Goal: Task Accomplishment & Management: Use online tool/utility

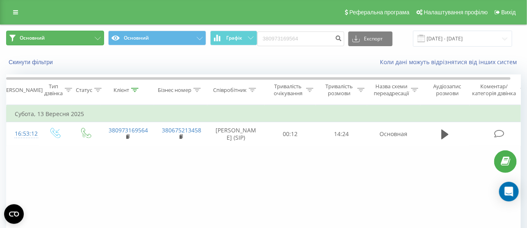
click at [79, 41] on button "Основний" at bounding box center [55, 38] width 98 height 15
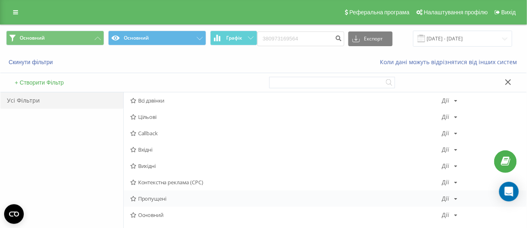
click at [155, 200] on span "Пропущені" at bounding box center [286, 199] width 312 height 6
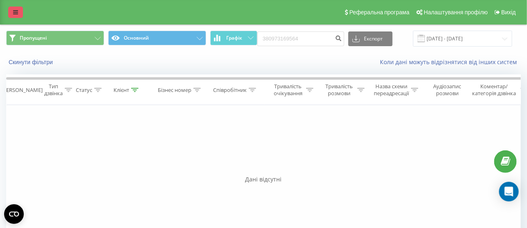
click at [19, 11] on link at bounding box center [15, 12] width 15 height 11
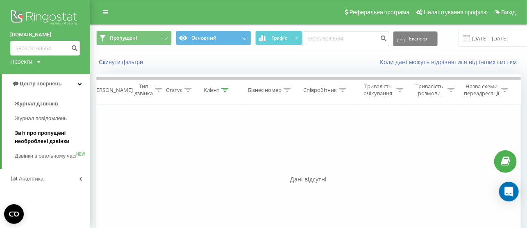
click at [50, 133] on span "Звіт про пропущені необроблені дзвінки" at bounding box center [50, 137] width 71 height 16
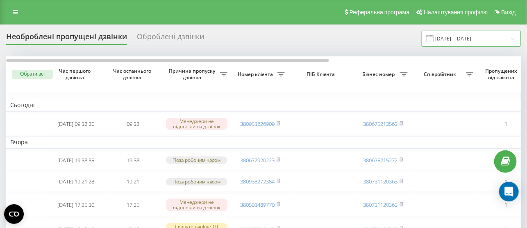
click at [479, 39] on input "[DATE] - [DATE]" at bounding box center [470, 39] width 99 height 16
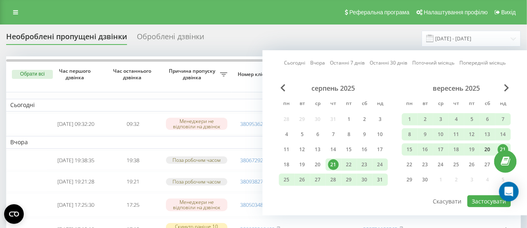
click at [489, 148] on div "20" at bounding box center [487, 150] width 11 height 11
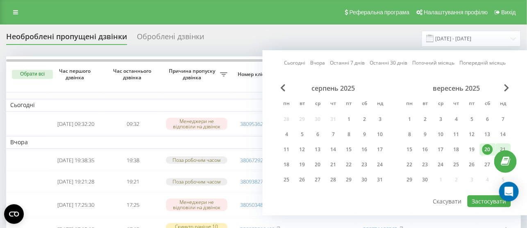
click at [503, 146] on div "21" at bounding box center [503, 150] width 11 height 11
click at [488, 197] on button "Застосувати" at bounding box center [488, 202] width 43 height 12
type input "20.09.2025 - 21.09.2025"
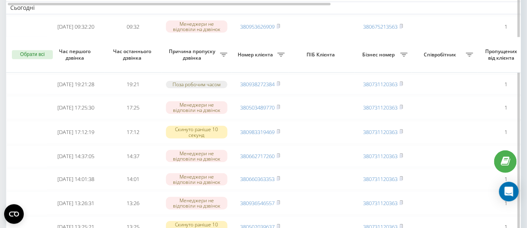
scroll to position [87, 0]
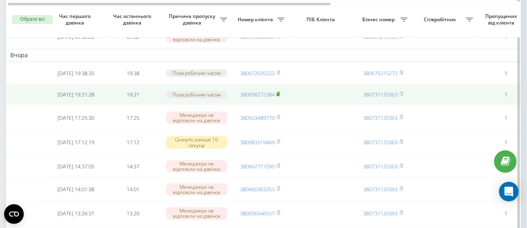
click at [280, 96] on icon at bounding box center [278, 94] width 3 height 4
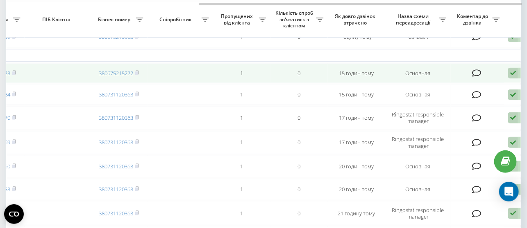
scroll to position [0, 304]
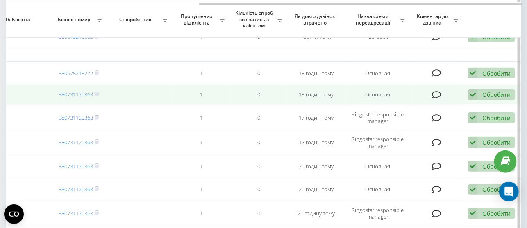
click at [485, 98] on div "Обробити" at bounding box center [496, 95] width 28 height 8
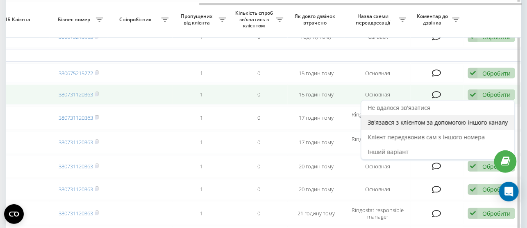
click at [394, 124] on span "Зв'язався з клієнтом за допомогою іншого каналу" at bounding box center [438, 123] width 140 height 8
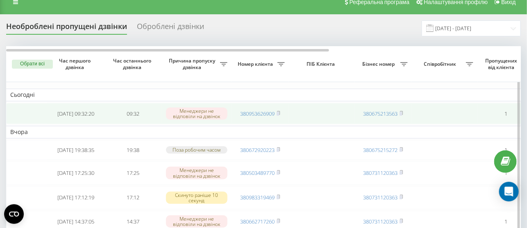
scroll to position [0, 0]
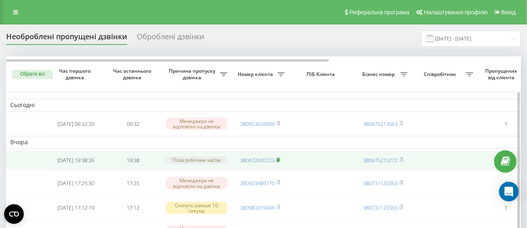
click at [280, 161] on icon at bounding box center [278, 160] width 4 height 5
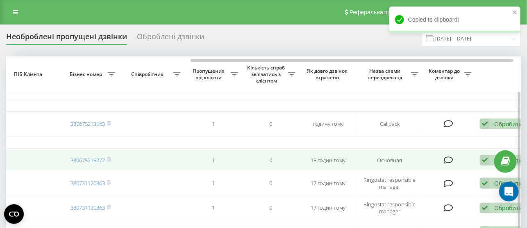
scroll to position [0, 304]
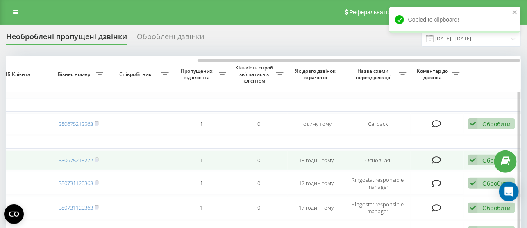
click at [474, 161] on icon at bounding box center [473, 160] width 10 height 11
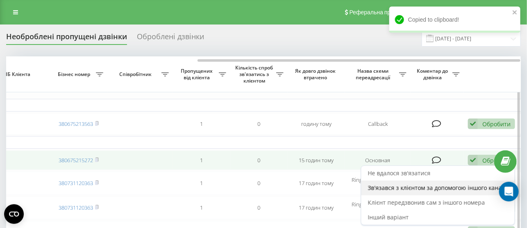
click at [417, 187] on span "Зв'язався з клієнтом за допомогою іншого каналу" at bounding box center [438, 188] width 140 height 8
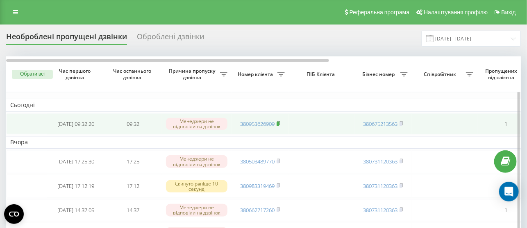
click at [280, 124] on icon at bounding box center [278, 123] width 4 height 5
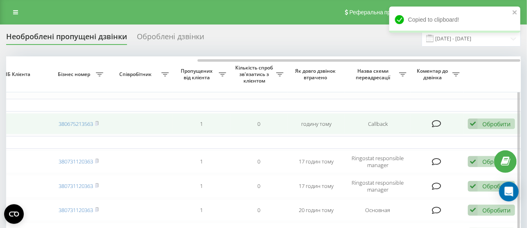
scroll to position [0, 0]
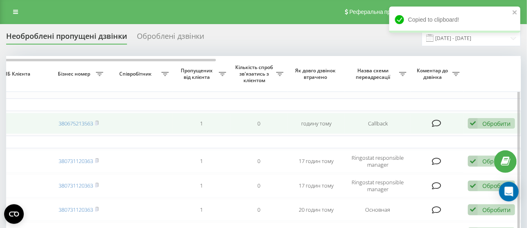
click at [480, 125] on div "Обробити Не вдалося зв'язатися Зв'язався з клієнтом за допомогою іншого каналу …" at bounding box center [491, 123] width 47 height 11
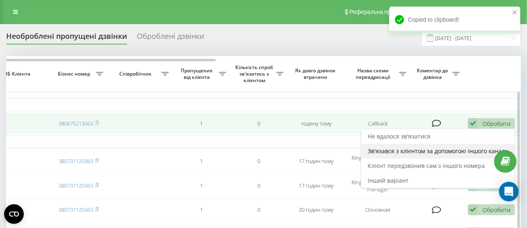
click at [423, 150] on span "Зв'язався з клієнтом за допомогою іншого каналу" at bounding box center [438, 151] width 140 height 8
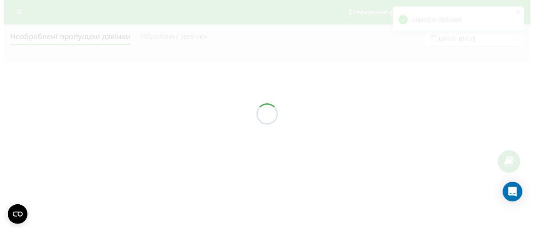
scroll to position [0, 0]
